Goal: Task Accomplishment & Management: Use online tool/utility

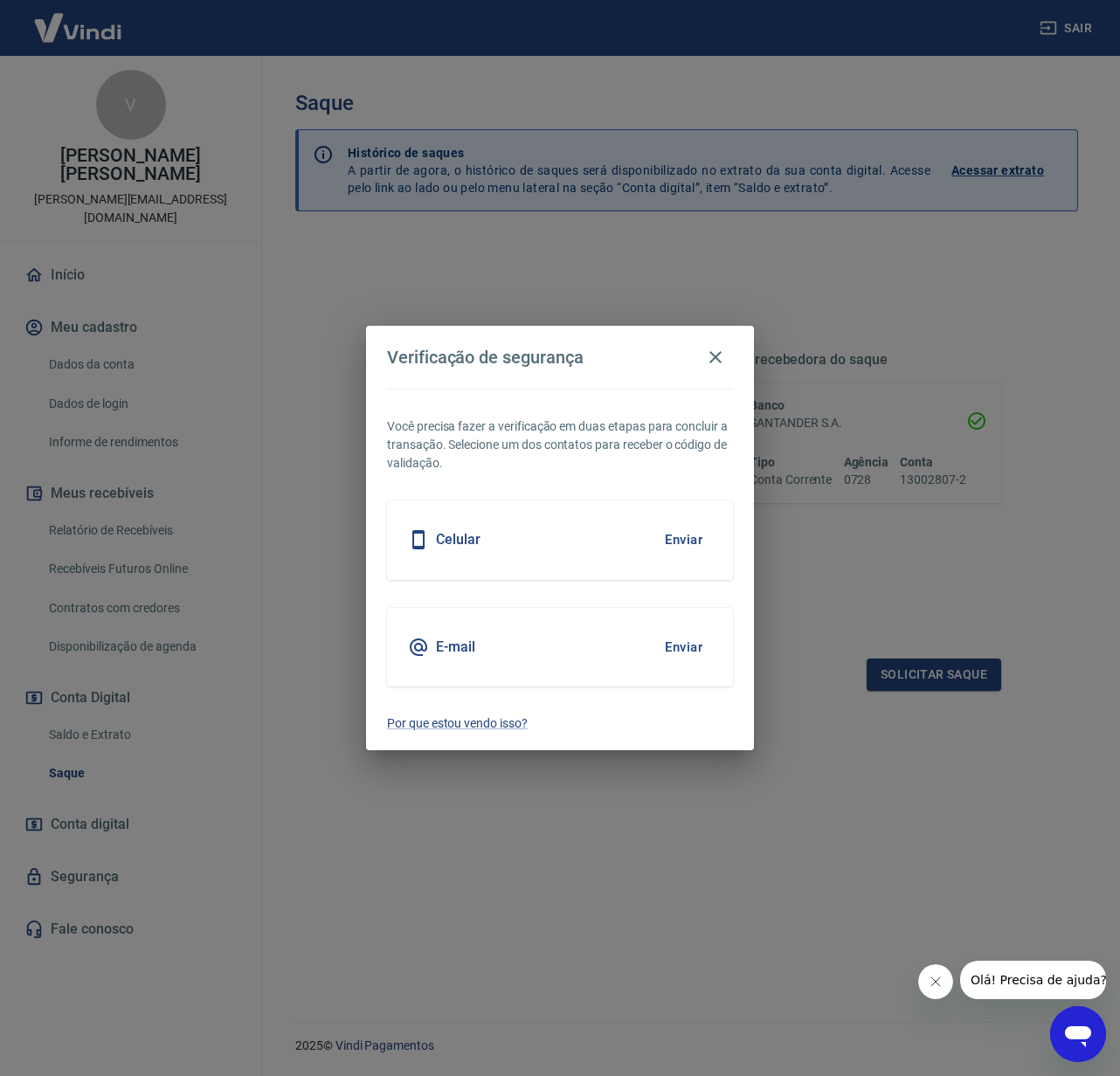
click at [691, 643] on button "Enviar" at bounding box center [683, 646] width 57 height 36
click at [688, 649] on button "Enviar" at bounding box center [683, 646] width 57 height 36
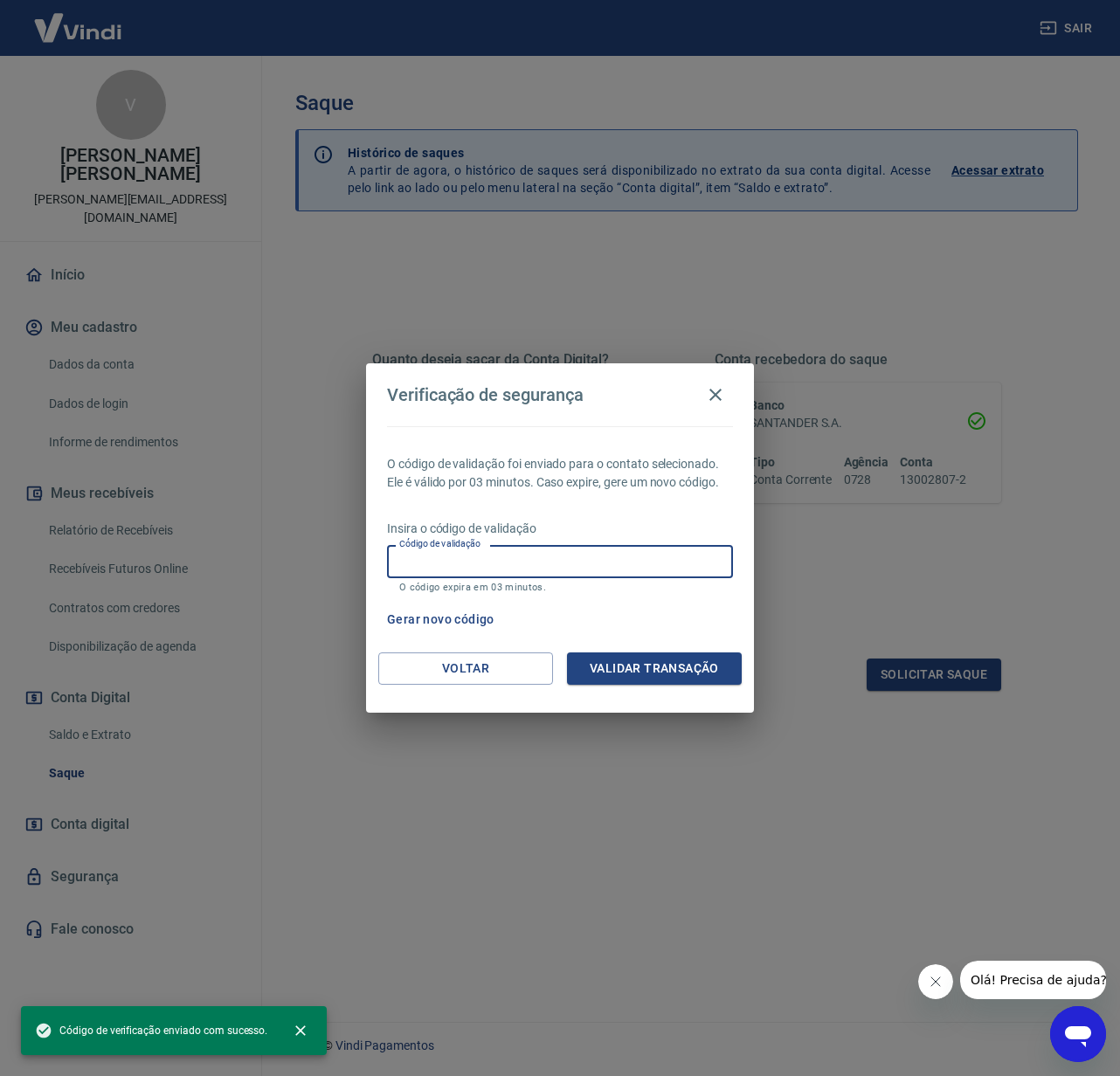
click at [494, 563] on input "Código de validação" at bounding box center [560, 561] width 346 height 33
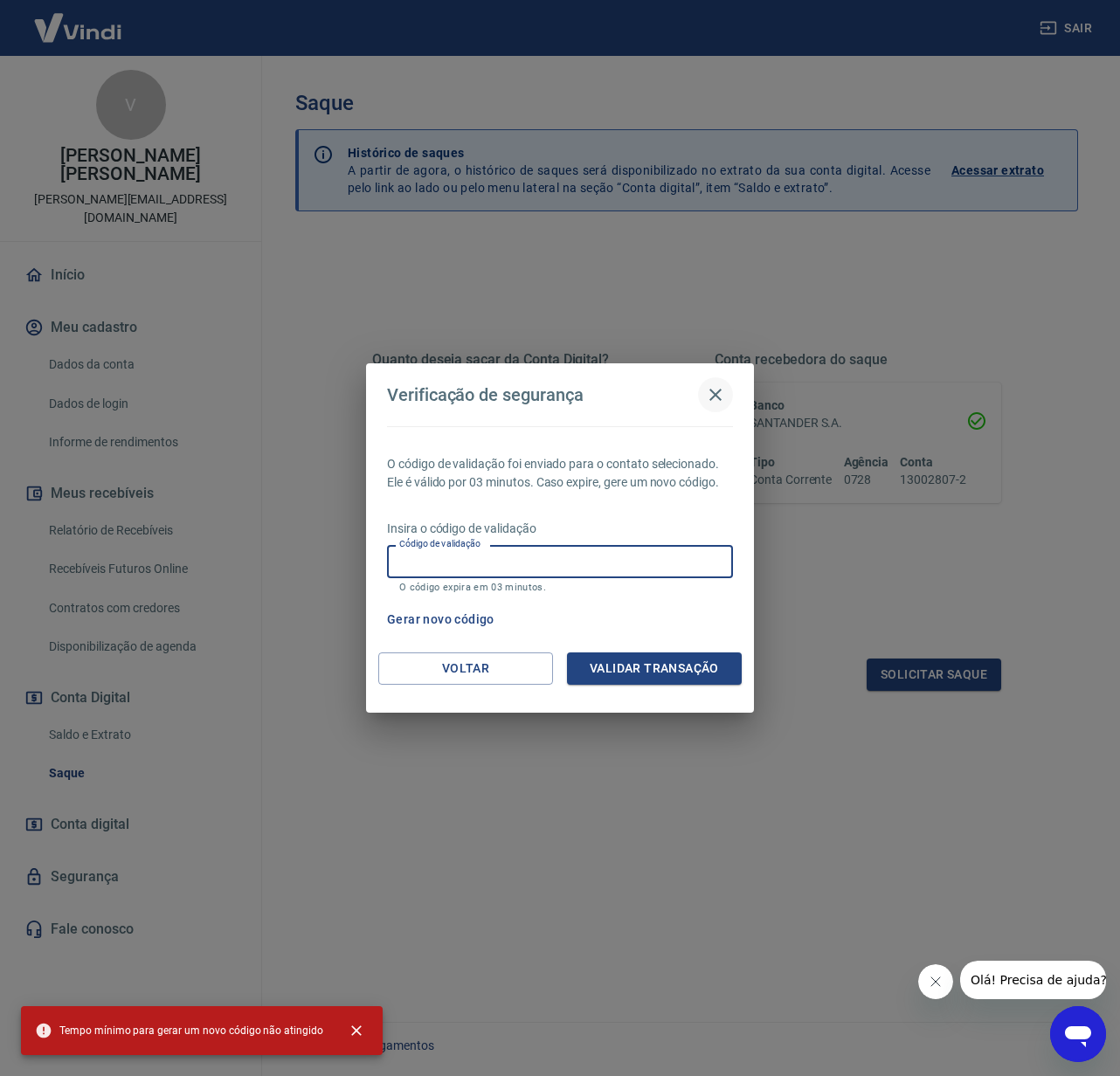
click at [716, 392] on icon "button" at bounding box center [715, 394] width 21 height 21
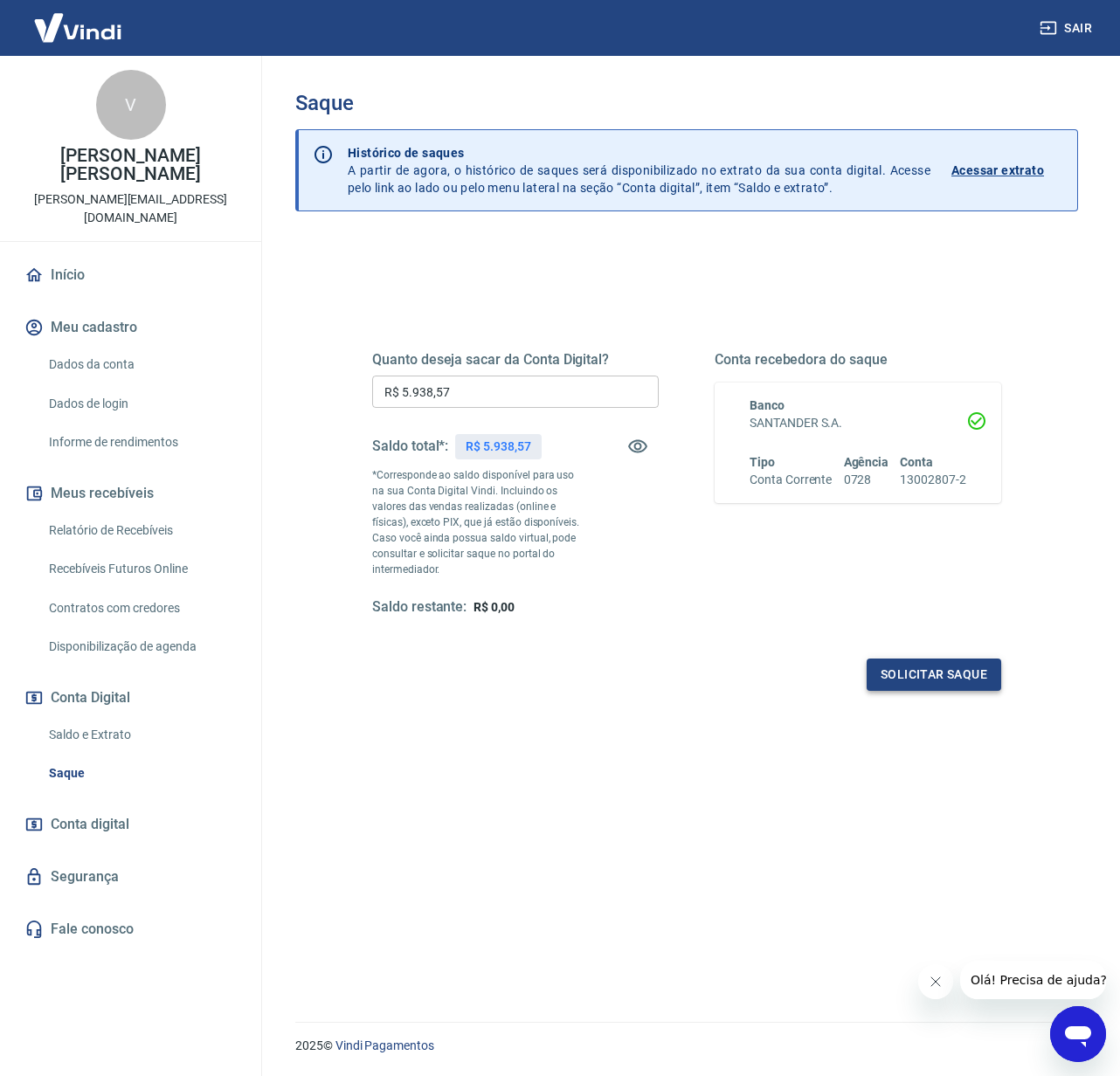
click at [930, 681] on button "Solicitar saque" at bounding box center [934, 674] width 135 height 33
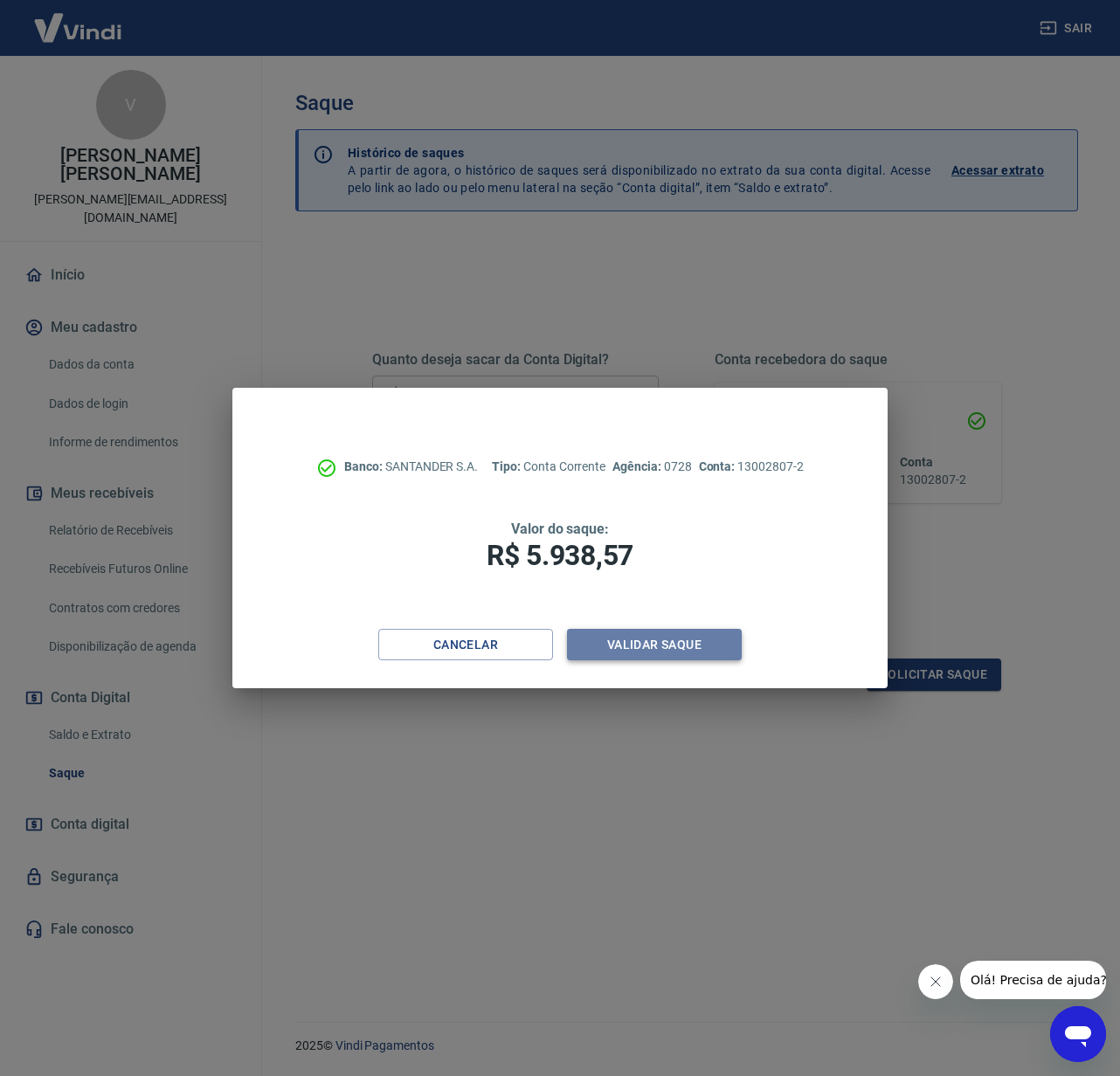
click at [648, 631] on button "Validar saque" at bounding box center [654, 644] width 175 height 33
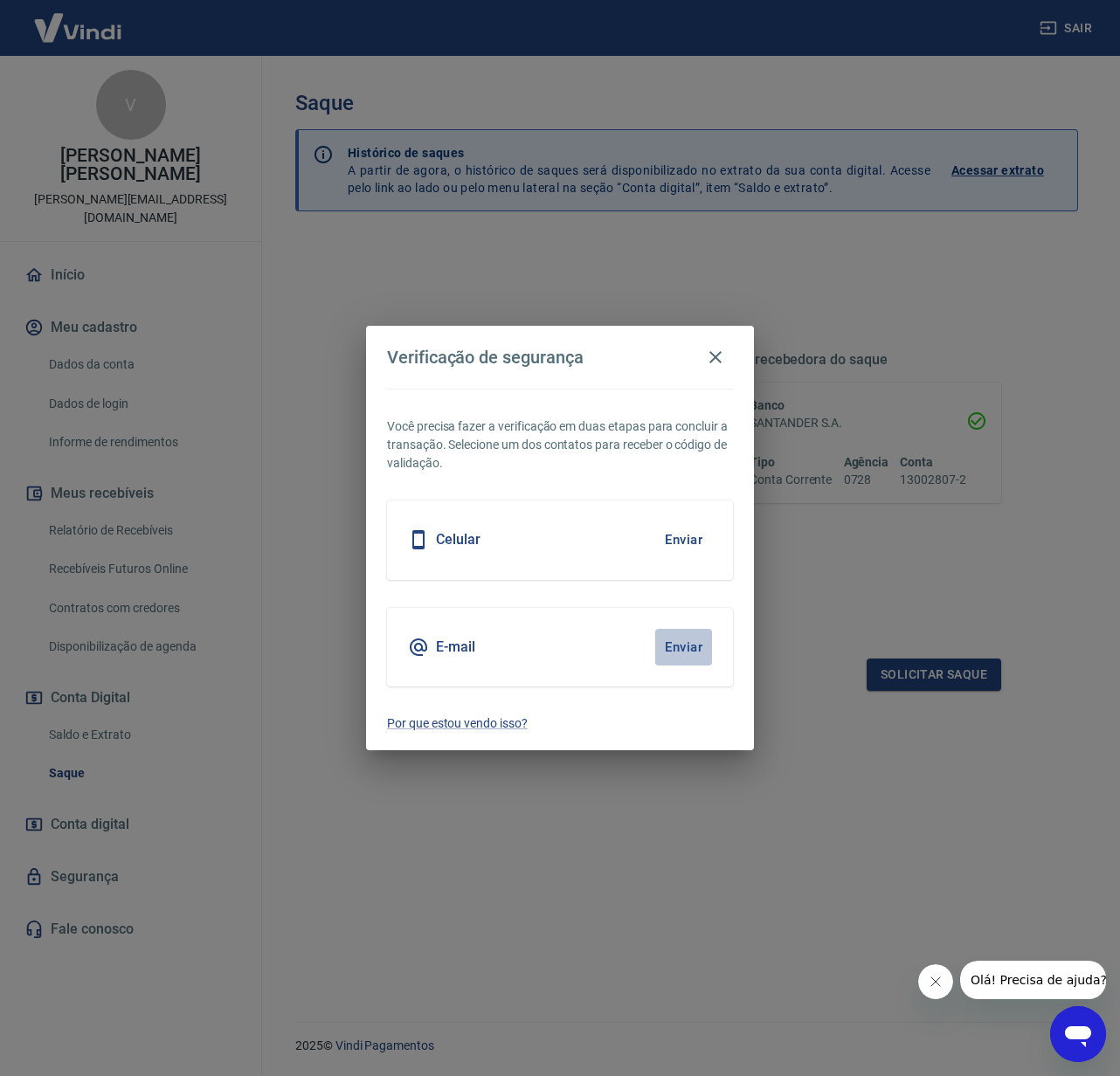
click at [682, 644] on button "Enviar" at bounding box center [683, 646] width 57 height 36
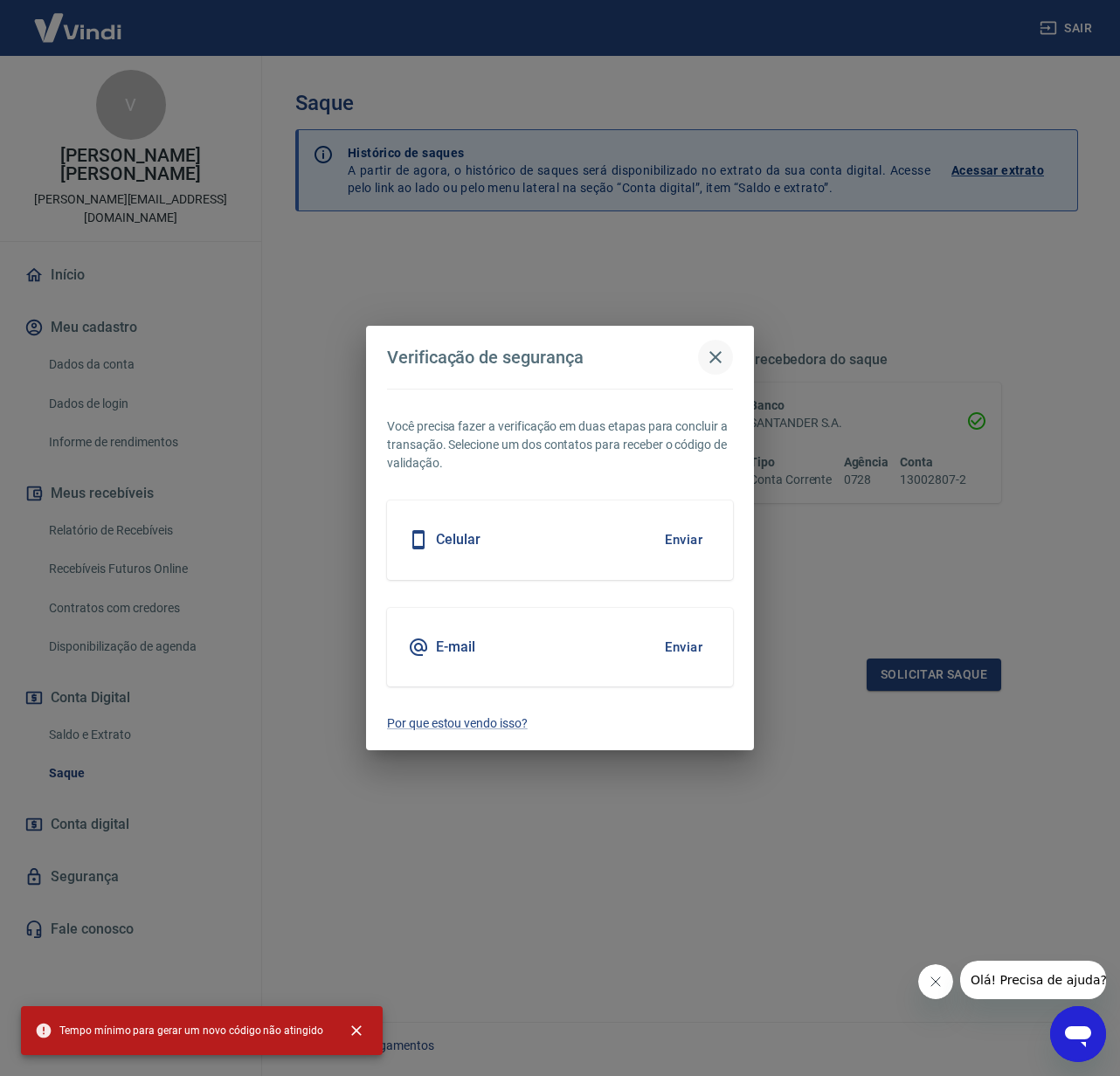
click at [718, 356] on icon "button" at bounding box center [715, 357] width 21 height 21
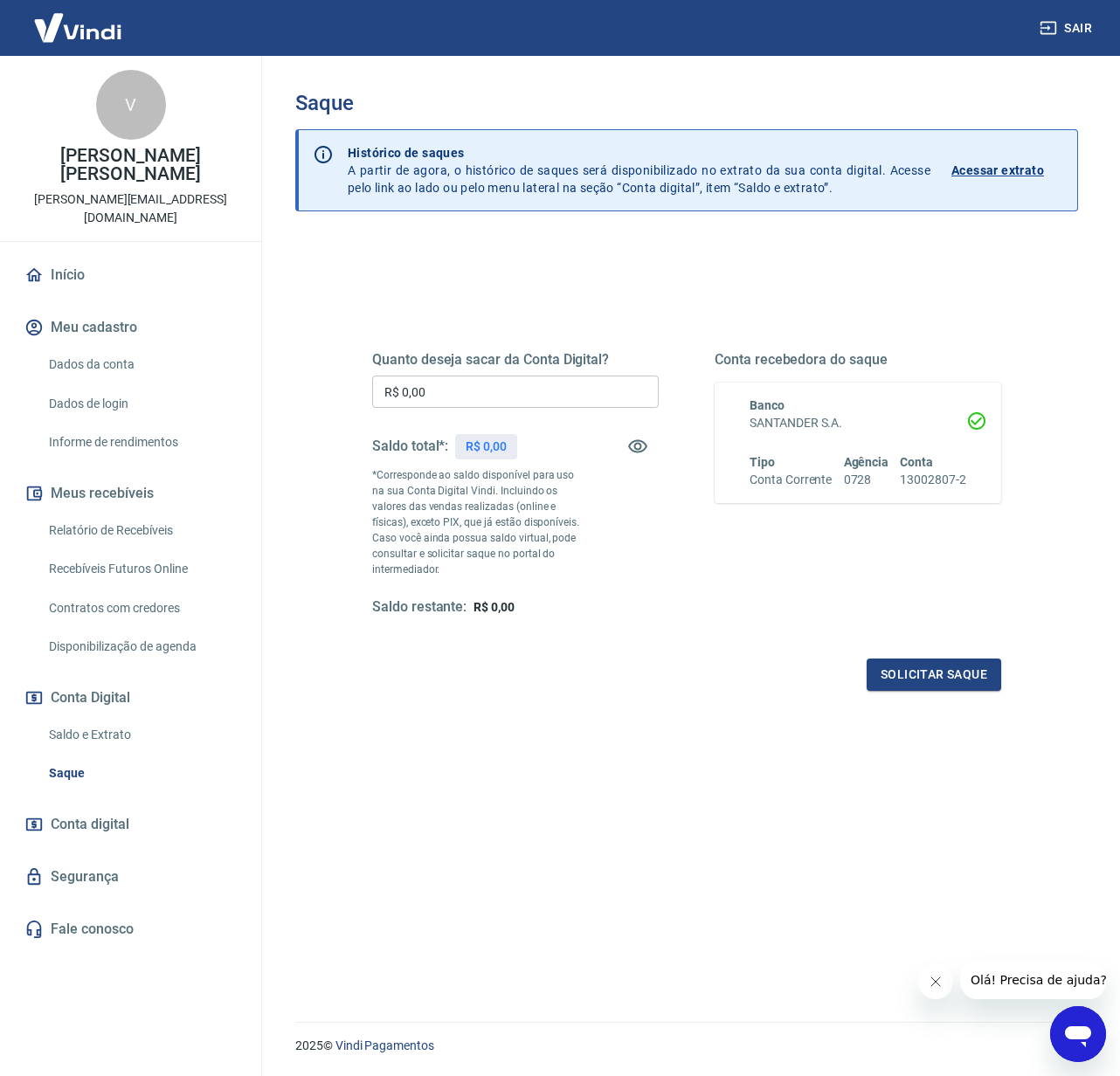
click at [446, 392] on input "R$ 0,00" at bounding box center [515, 392] width 287 height 33
type input "R$ 5.938,57"
click at [928, 669] on button "Solicitar saque" at bounding box center [934, 674] width 135 height 33
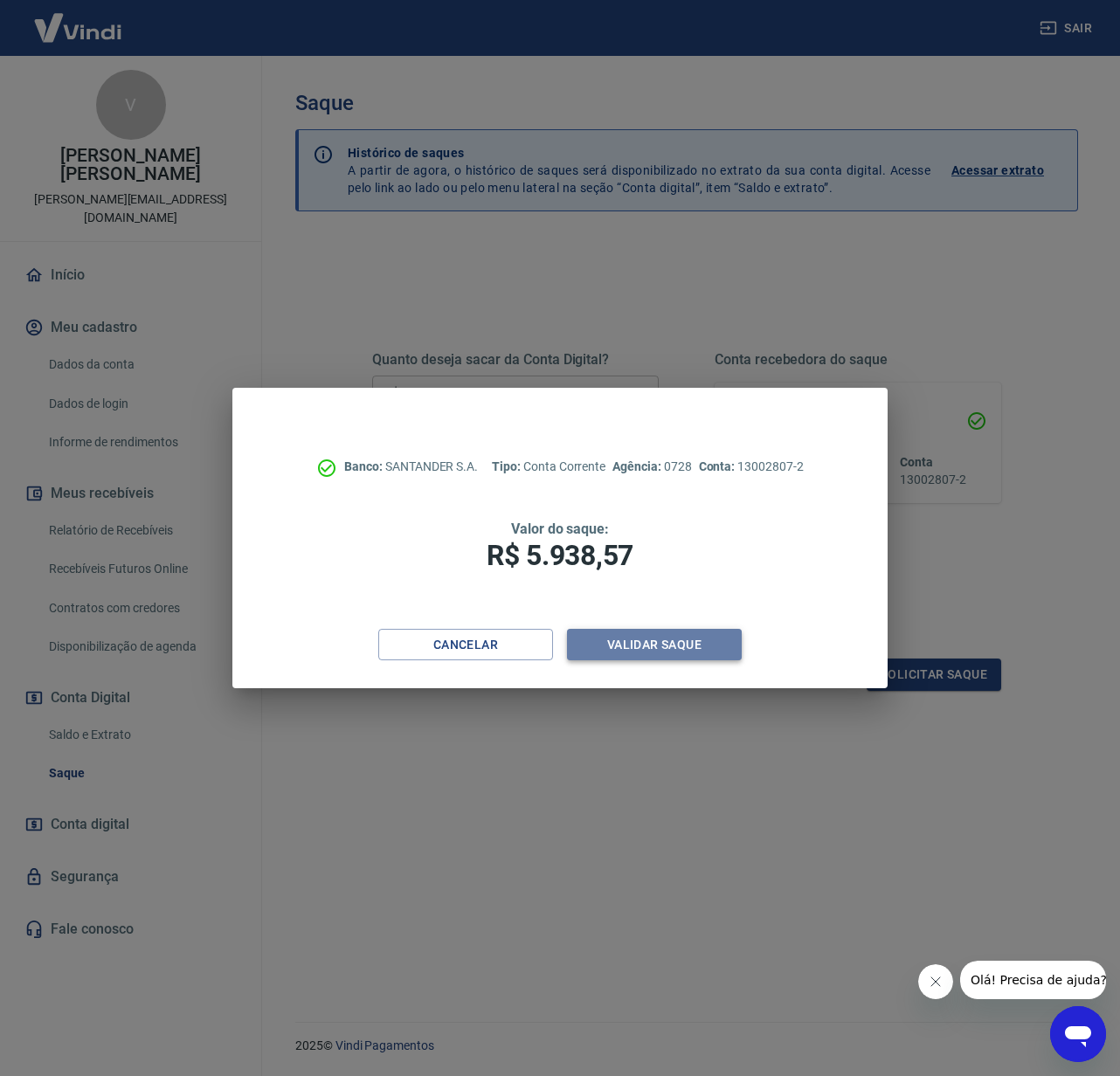
click at [660, 648] on button "Validar saque" at bounding box center [654, 644] width 175 height 33
